Goal: Navigation & Orientation: Find specific page/section

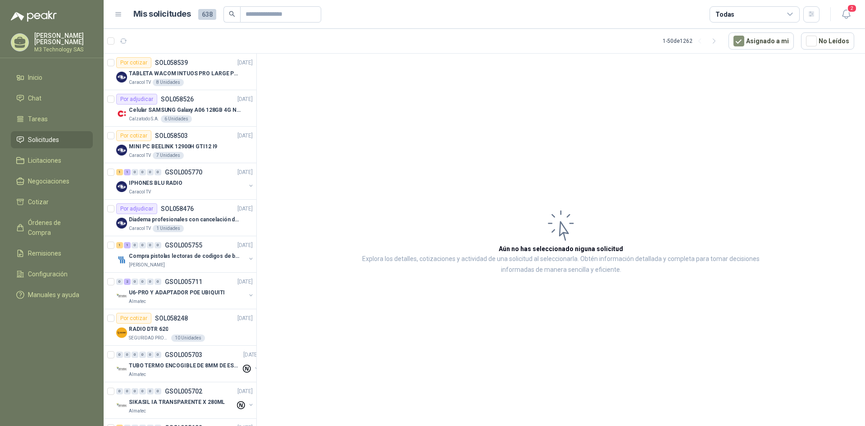
click at [812, 100] on article "Aún no has seleccionado niguna solicitud Explora los detalles, cotizaciones y a…" at bounding box center [561, 241] width 608 height 375
click at [45, 115] on span "Tareas" at bounding box center [38, 119] width 20 height 10
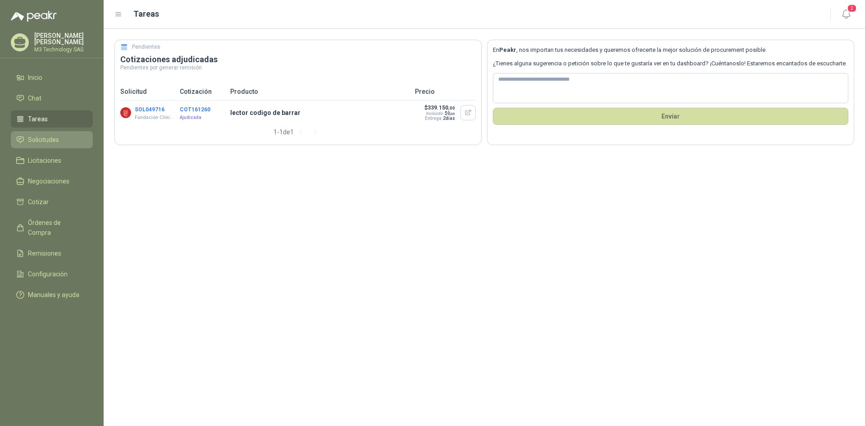
click at [43, 136] on span "Solicitudes" at bounding box center [43, 140] width 31 height 10
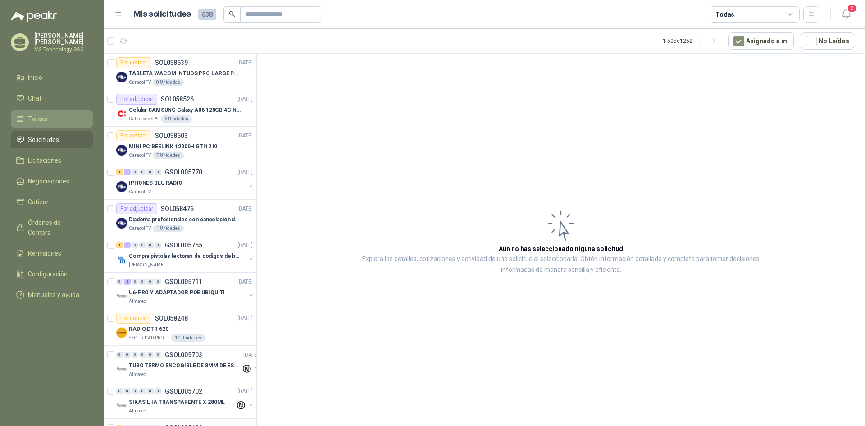
click at [43, 114] on span "Tareas" at bounding box center [38, 119] width 20 height 10
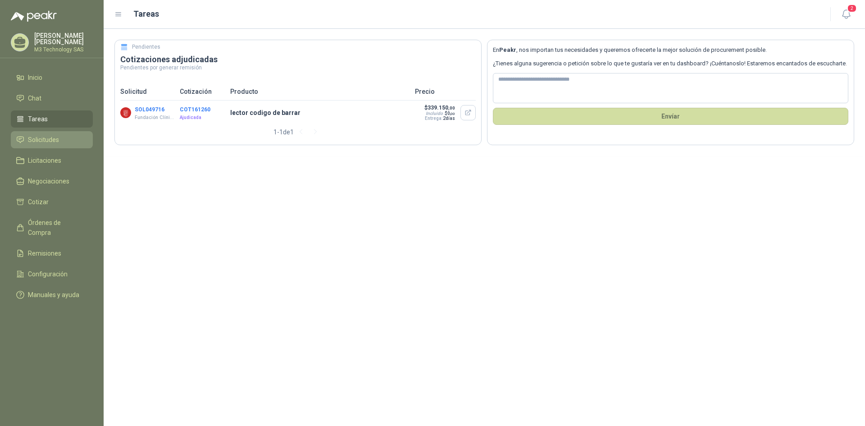
click at [43, 136] on span "Solicitudes" at bounding box center [43, 140] width 31 height 10
